Goal: Task Accomplishment & Management: Manage account settings

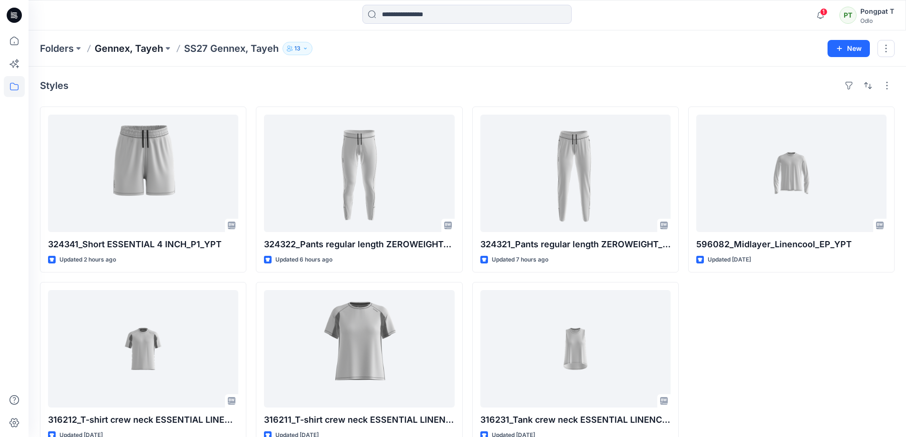
click at [138, 48] on p "Gennex, Tayeh" at bounding box center [129, 48] width 68 height 13
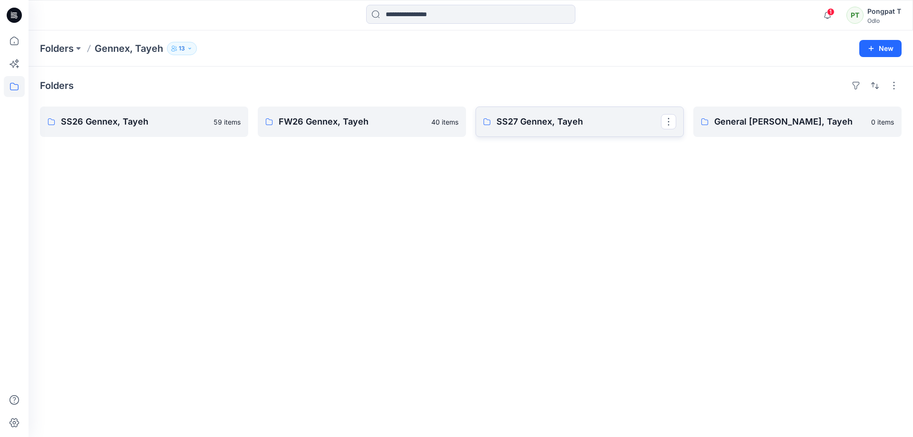
click at [551, 120] on p "SS27 Gennex, Tayeh" at bounding box center [579, 121] width 165 height 13
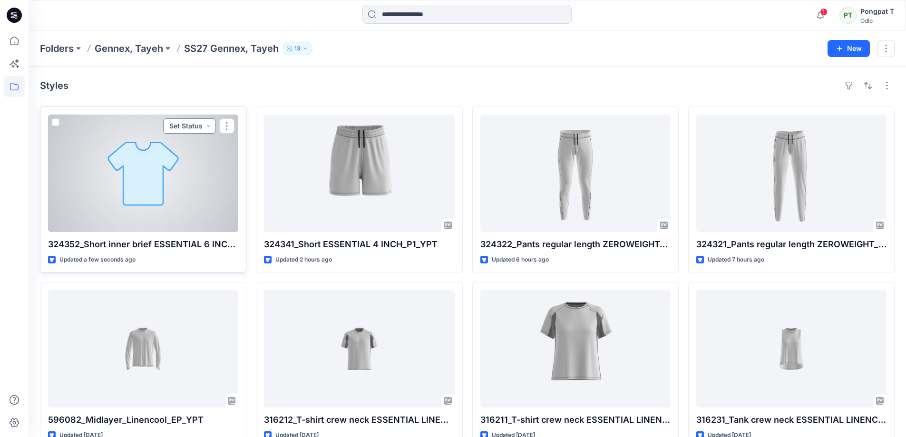
click at [207, 127] on button "Set Status" at bounding box center [189, 125] width 52 height 15
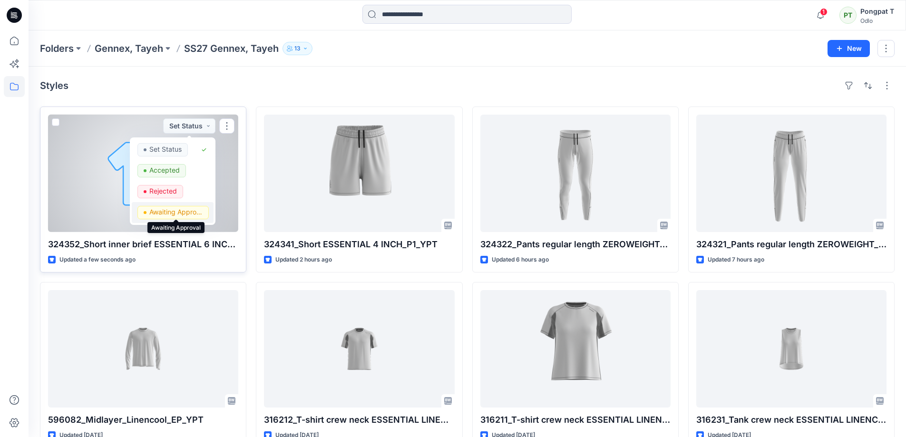
click at [185, 214] on p "Awaiting Approval" at bounding box center [175, 212] width 53 height 12
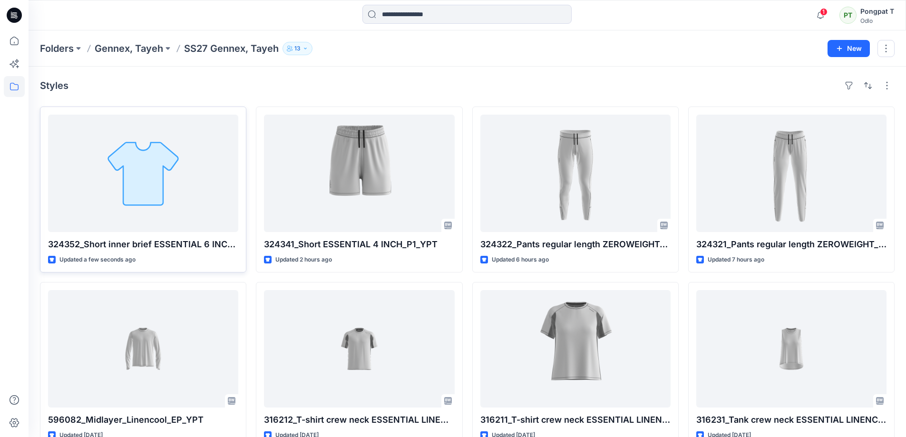
click at [247, 80] on div "Styles" at bounding box center [467, 85] width 855 height 15
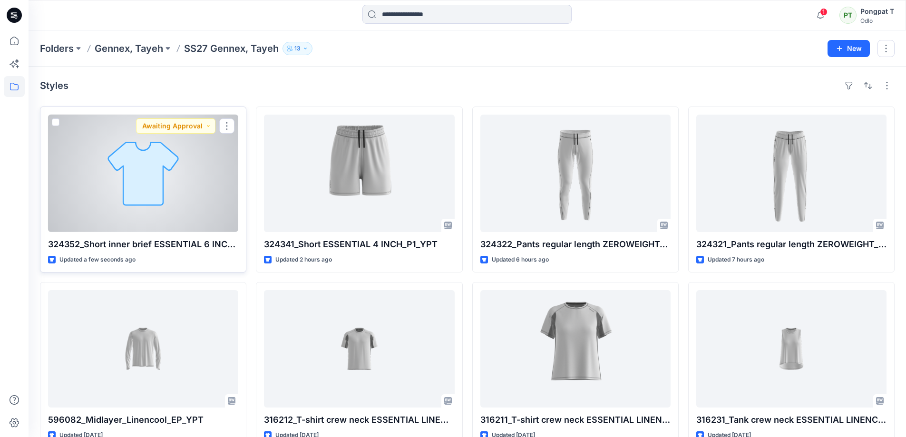
click at [200, 186] on div at bounding box center [143, 173] width 190 height 117
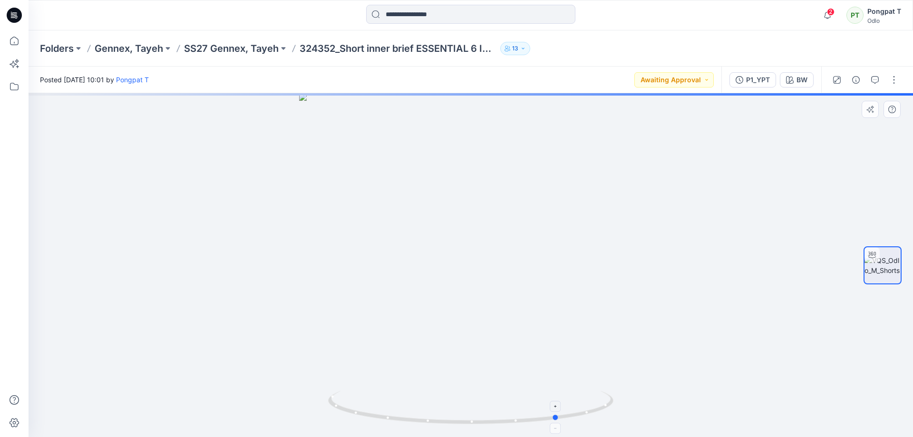
drag, startPoint x: 573, startPoint y: 415, endPoint x: 376, endPoint y: 404, distance: 197.7
click at [376, 404] on icon at bounding box center [472, 409] width 288 height 36
drag, startPoint x: 506, startPoint y: 422, endPoint x: 629, endPoint y: 383, distance: 129.2
click at [629, 383] on div at bounding box center [471, 265] width 885 height 344
click at [221, 48] on p "SS27 Gennex, Tayeh" at bounding box center [231, 48] width 95 height 13
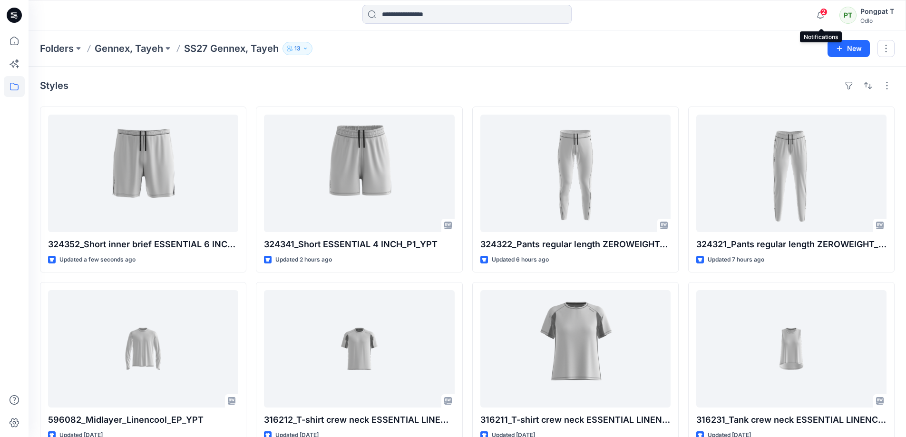
click at [822, 13] on span "2" at bounding box center [824, 12] width 8 height 8
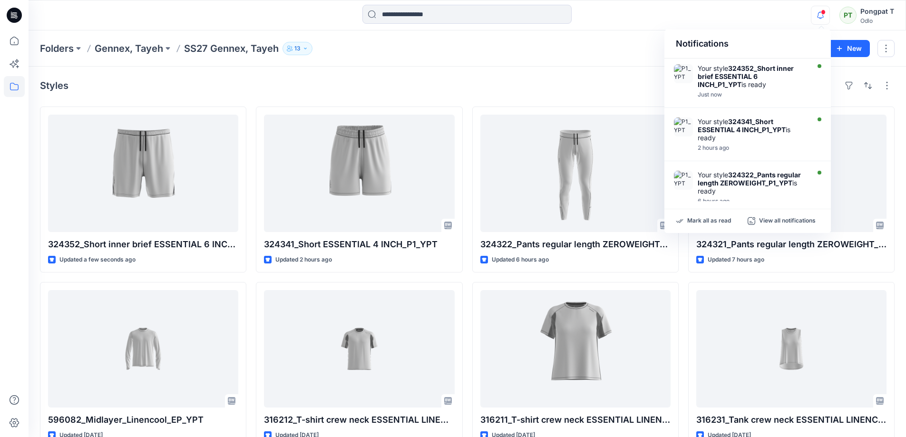
click at [325, 93] on div "Styles" at bounding box center [467, 85] width 855 height 15
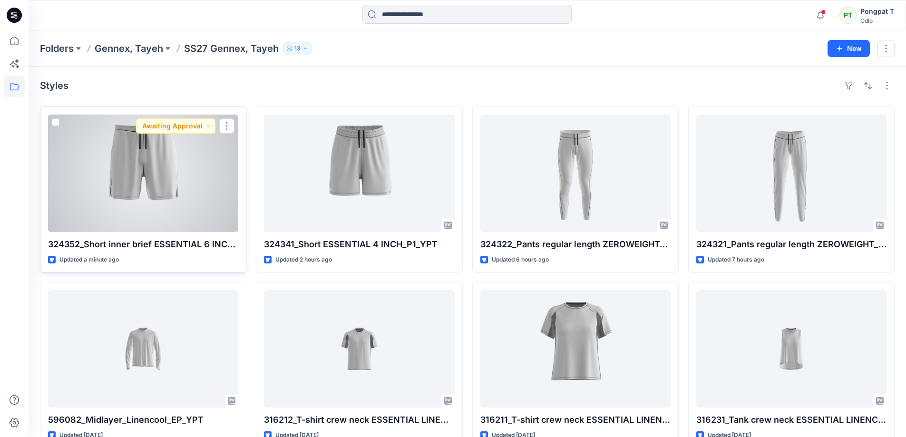
click at [123, 210] on div at bounding box center [143, 173] width 190 height 117
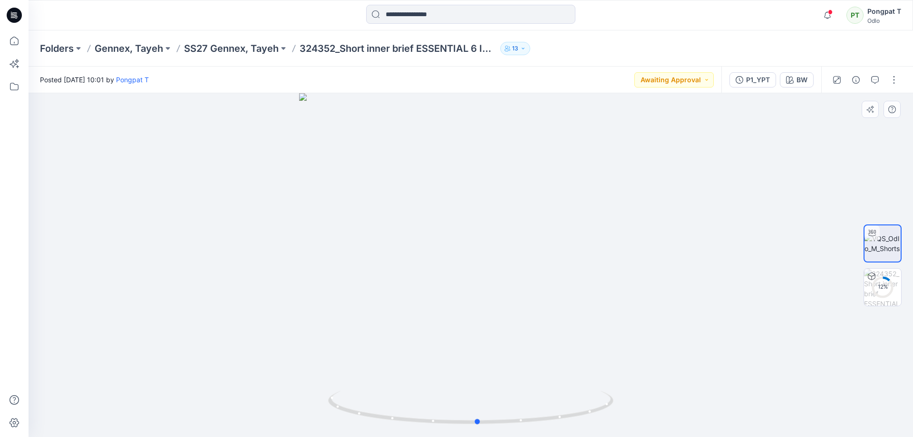
drag, startPoint x: 600, startPoint y: 409, endPoint x: 322, endPoint y: 394, distance: 278.6
click at [322, 394] on div at bounding box center [471, 265] width 885 height 344
click at [887, 295] on img at bounding box center [882, 287] width 37 height 37
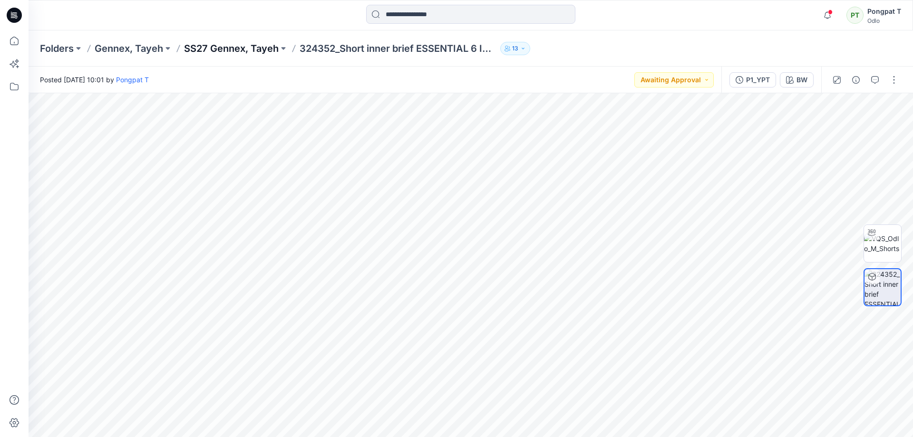
click at [244, 50] on p "SS27 Gennex, Tayeh" at bounding box center [231, 48] width 95 height 13
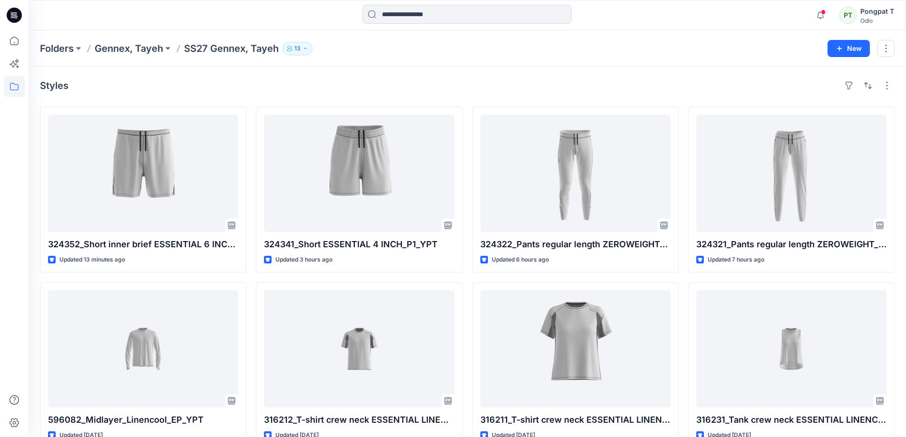
click at [437, 82] on div "Styles" at bounding box center [467, 85] width 855 height 15
click at [444, 82] on div "Styles" at bounding box center [467, 85] width 855 height 15
click at [385, 79] on div "Styles" at bounding box center [467, 85] width 855 height 15
